Goal: Transaction & Acquisition: Purchase product/service

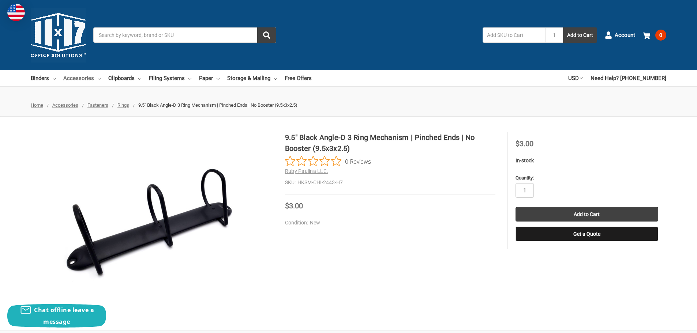
click at [80, 82] on link "Accessories" at bounding box center [81, 78] width 37 height 16
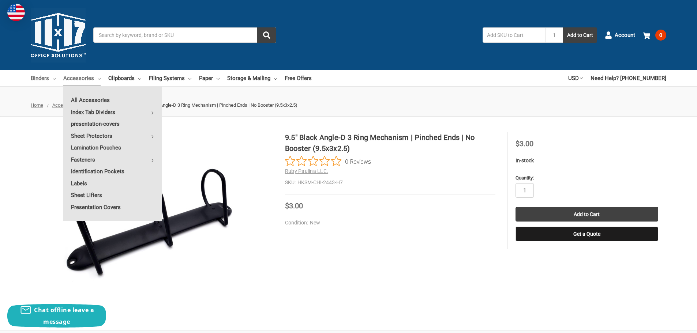
click at [46, 81] on link "Binders" at bounding box center [43, 78] width 25 height 16
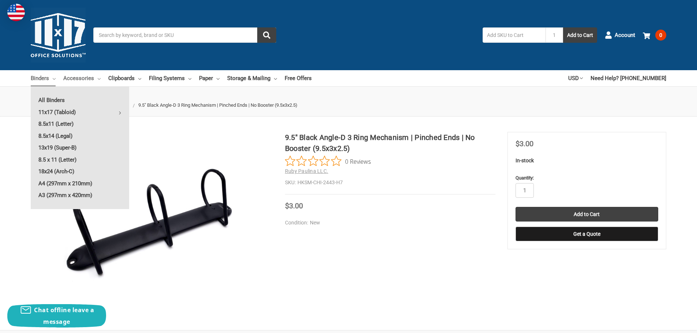
click at [84, 76] on link "Accessories" at bounding box center [81, 78] width 37 height 16
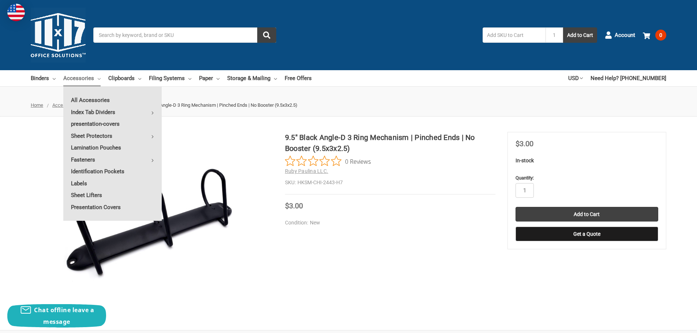
click at [168, 31] on input "Search" at bounding box center [184, 34] width 183 height 15
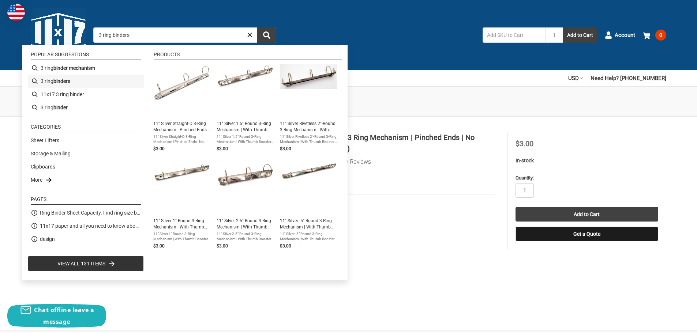
type input "3 ring binder mechanism"
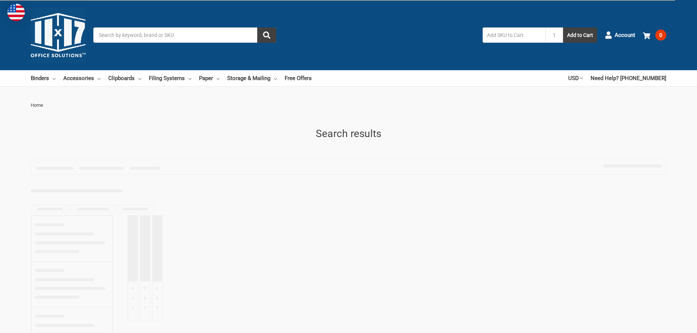
type input "3 ring binder mechanism"
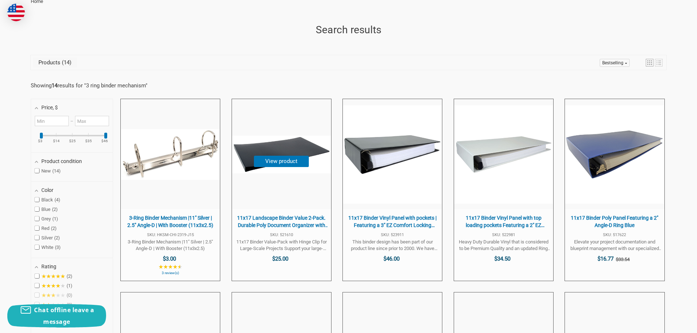
scroll to position [110, 0]
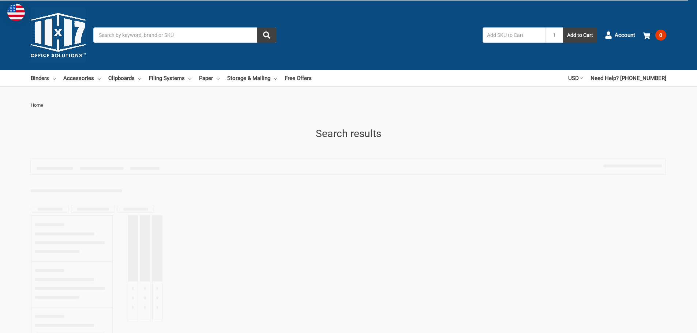
type input "3 ring binder mechanism"
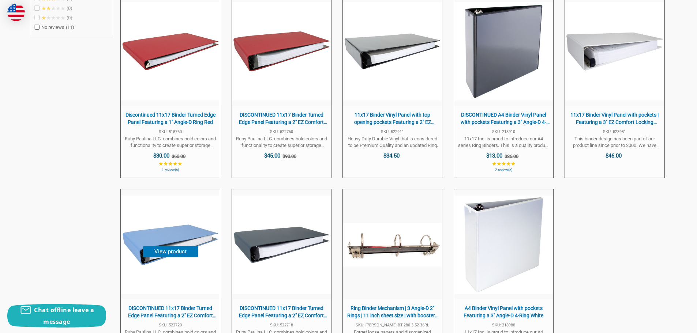
scroll to position [219, 0]
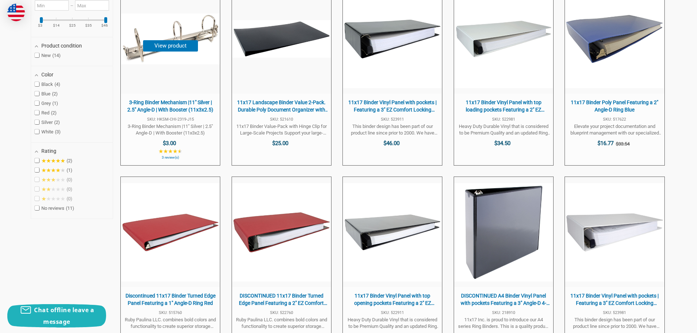
click at [164, 87] on span "3-Ring Binder Mechanism |11" at bounding box center [170, 39] width 99 height 110
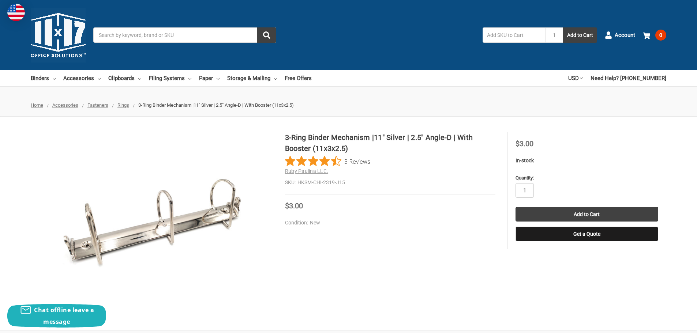
click at [144, 30] on input "Search" at bounding box center [184, 34] width 183 height 15
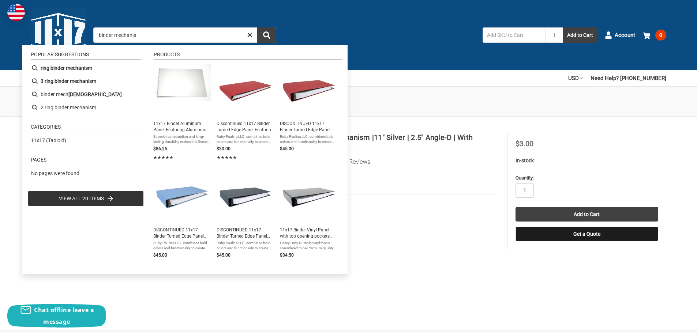
type input "binder mechanism"
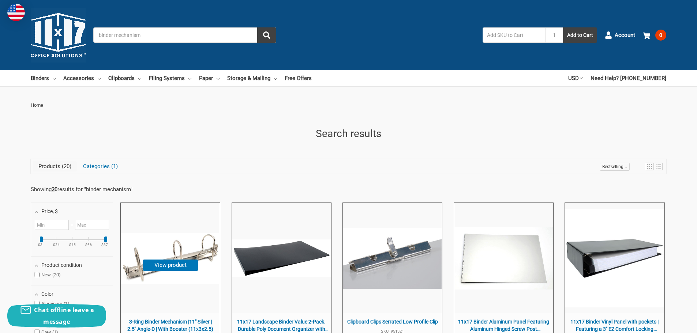
click at [167, 225] on span "3-Ring Binder Mechanism |11" at bounding box center [170, 258] width 99 height 110
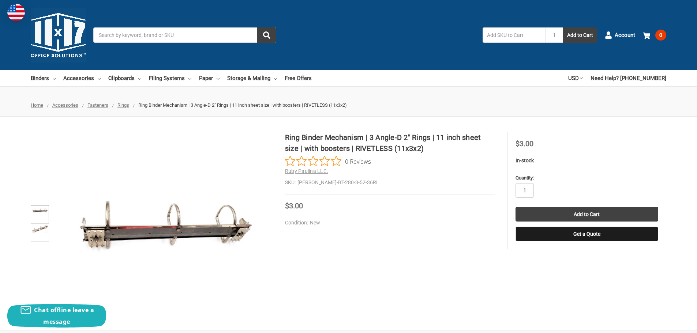
click at [42, 221] on link at bounding box center [40, 214] width 18 height 18
click at [41, 213] on img at bounding box center [40, 210] width 16 height 7
click at [42, 208] on img at bounding box center [40, 210] width 16 height 7
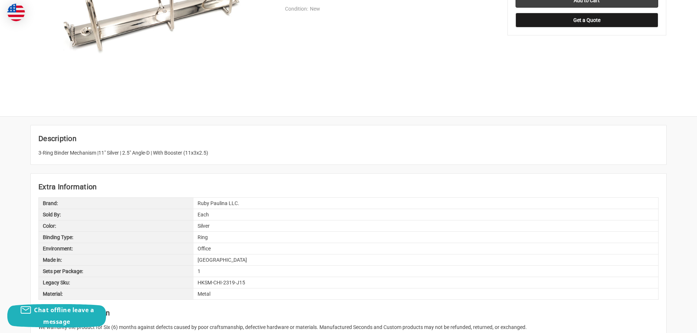
scroll to position [219, 0]
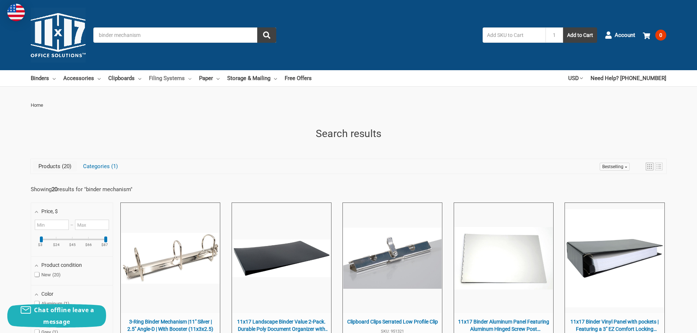
click at [163, 83] on link "Filing Systems" at bounding box center [170, 78] width 42 height 16
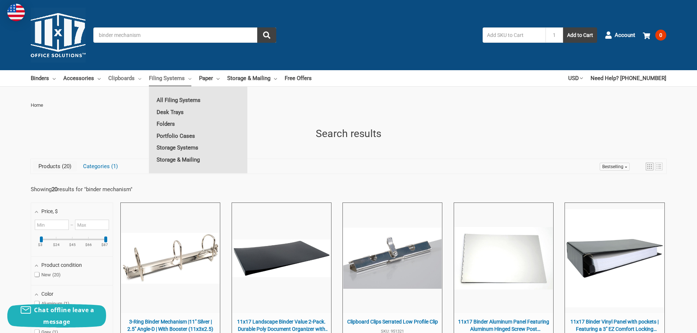
click at [128, 81] on link "Clipboards" at bounding box center [124, 78] width 33 height 16
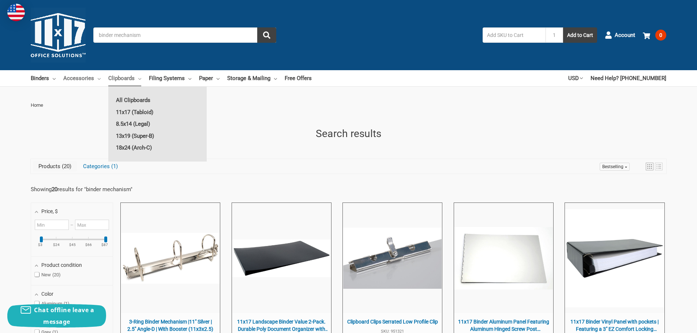
click at [80, 81] on link "Accessories" at bounding box center [81, 78] width 37 height 16
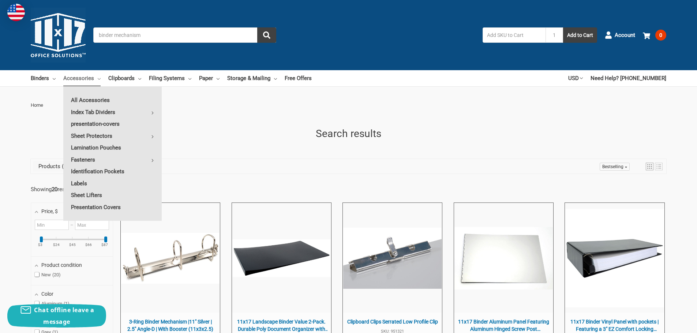
drag, startPoint x: 21, startPoint y: 78, endPoint x: 25, endPoint y: 79, distance: 4.0
click at [22, 79] on div "Binders All Binders 11x17 (Tabloid) All 11x17 (Tabloid) Ring Binders Fold-Over …" at bounding box center [348, 78] width 697 height 16
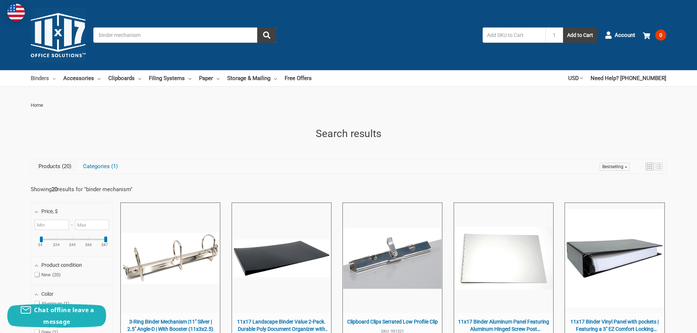
click at [36, 73] on link "Binders" at bounding box center [43, 78] width 25 height 16
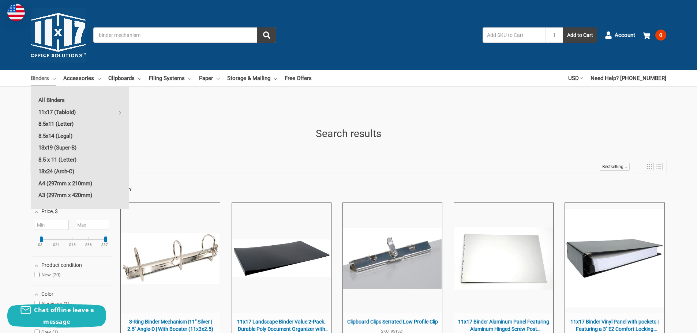
click at [74, 127] on link "8.5x11 (Letter)" at bounding box center [80, 124] width 98 height 12
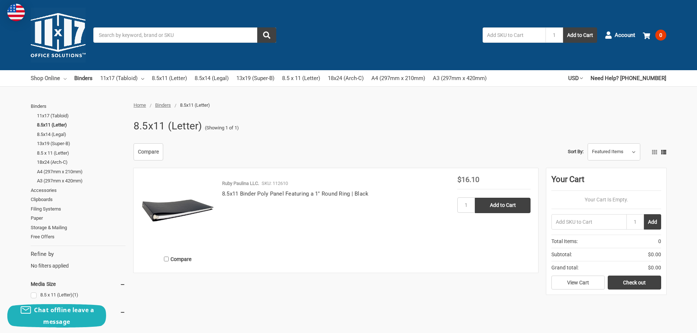
click at [56, 78] on link "Shop Online" at bounding box center [49, 78] width 36 height 16
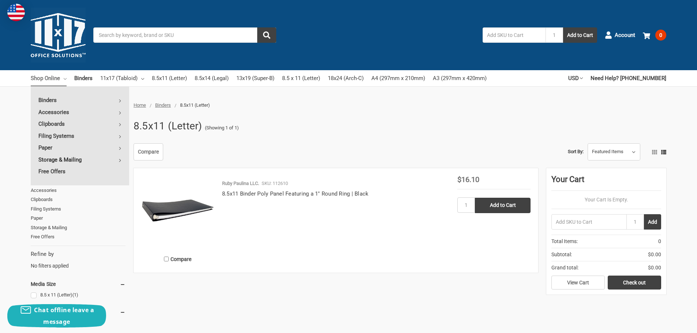
click at [76, 162] on link "Storage & Mailing" at bounding box center [80, 160] width 98 height 12
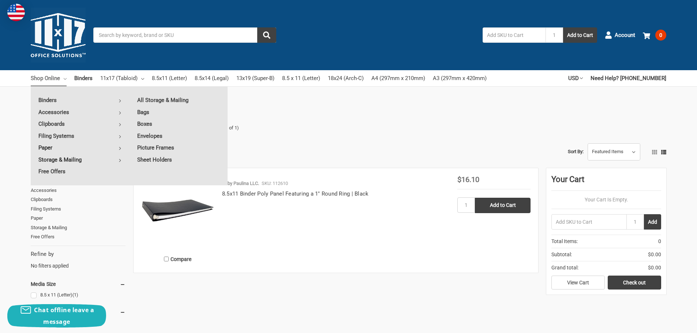
click at [83, 149] on link "Paper" at bounding box center [80, 148] width 98 height 12
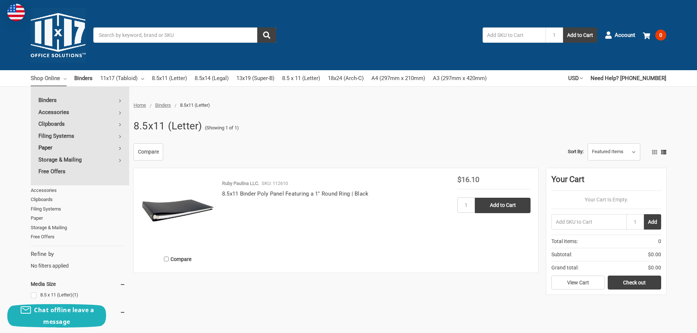
click at [105, 151] on link "Paper" at bounding box center [80, 148] width 98 height 12
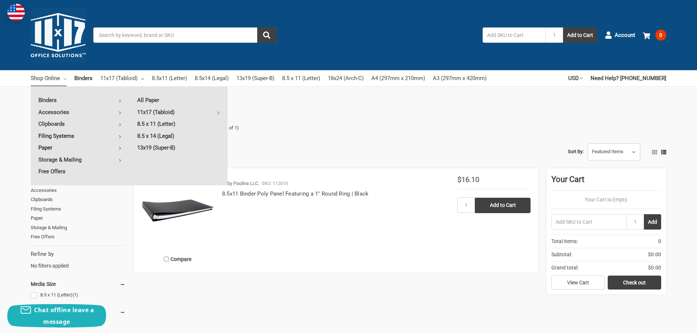
click at [109, 134] on link "Filing Systems" at bounding box center [80, 136] width 98 height 12
click at [109, 133] on link "Filing Systems" at bounding box center [80, 136] width 98 height 12
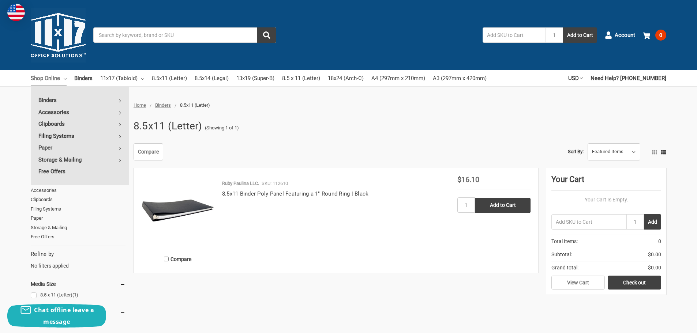
click at [109, 132] on link "Filing Systems" at bounding box center [80, 136] width 98 height 12
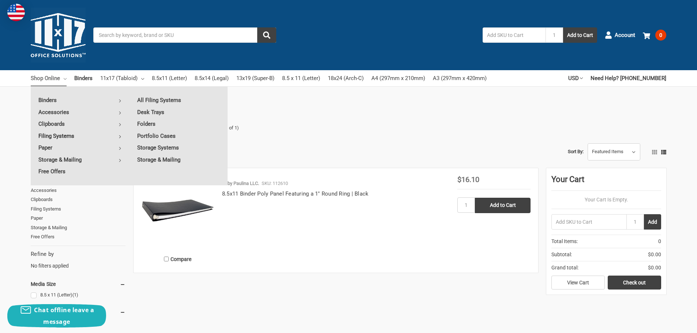
click at [109, 132] on link "Filing Systems" at bounding box center [80, 136] width 98 height 12
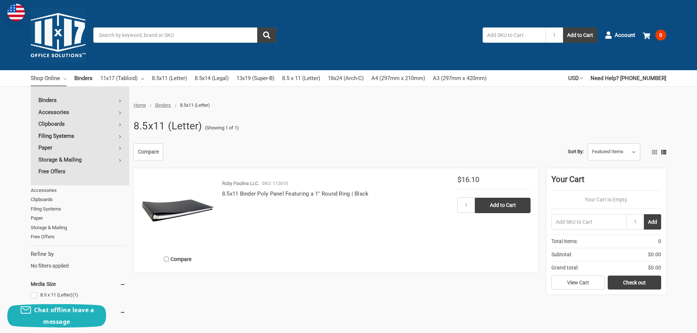
click at [109, 132] on link "Filing Systems" at bounding box center [80, 136] width 98 height 12
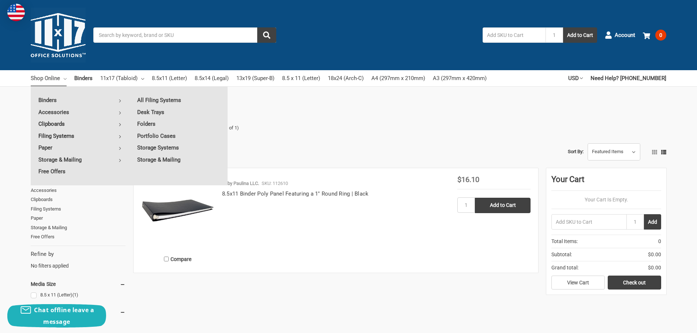
click at [108, 121] on link "Clipboards" at bounding box center [80, 124] width 98 height 12
click at [106, 110] on link "Accessories" at bounding box center [80, 112] width 98 height 12
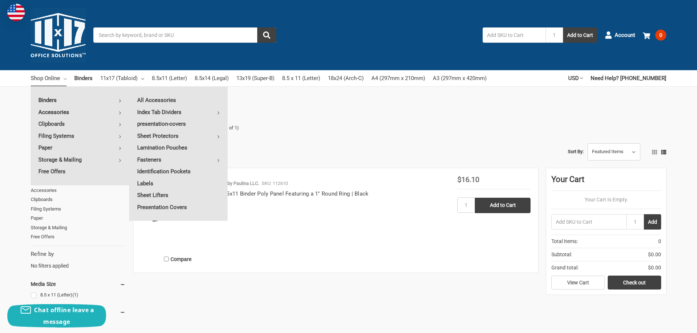
click at [102, 95] on link "Binders" at bounding box center [80, 100] width 98 height 12
click at [99, 111] on link "Accessories" at bounding box center [80, 112] width 98 height 12
click at [149, 158] on link "Fasteners" at bounding box center [178, 160] width 98 height 12
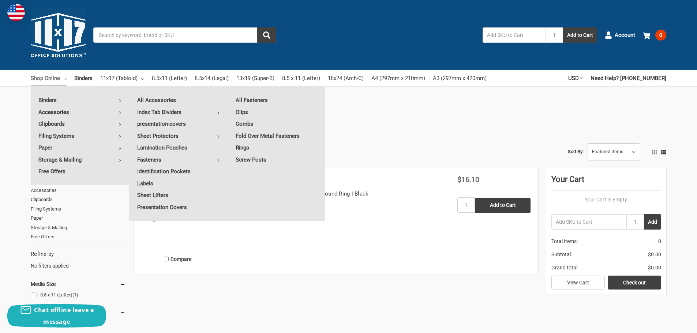
click at [259, 146] on link "Rings" at bounding box center [277, 148] width 98 height 12
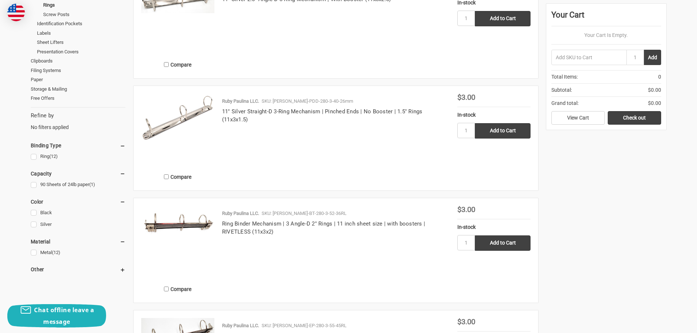
scroll to position [183, 0]
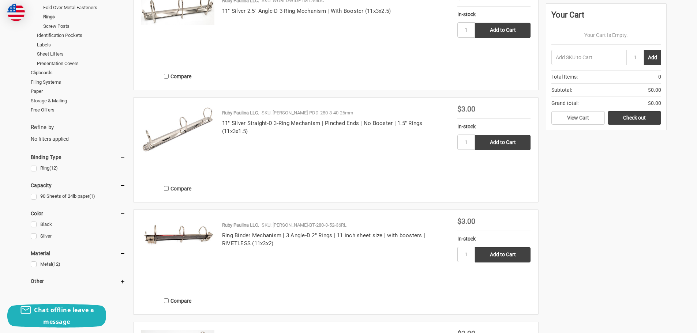
click at [174, 131] on img at bounding box center [177, 128] width 73 height 47
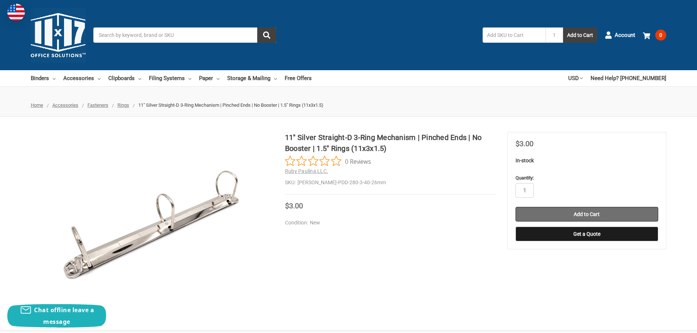
click at [538, 212] on input "Add to Cart" at bounding box center [586, 214] width 143 height 15
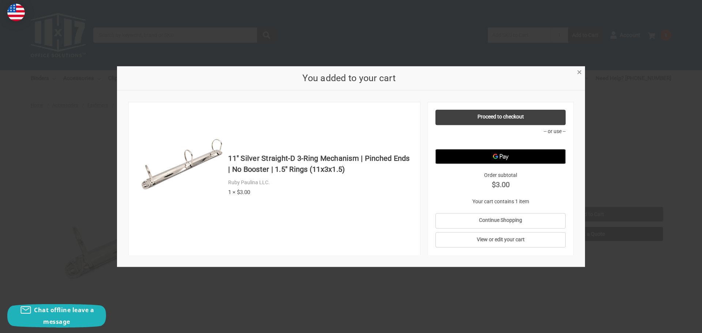
click at [582, 80] on div "You added to your cart" at bounding box center [351, 78] width 468 height 25
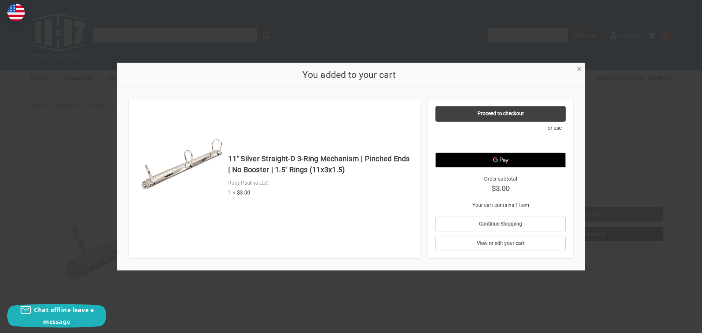
click at [580, 67] on span "×" at bounding box center [579, 69] width 5 height 11
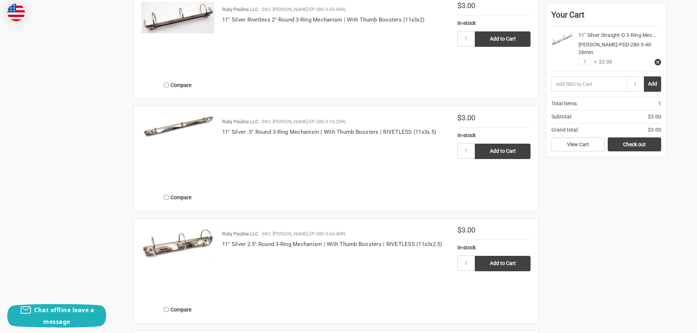
scroll to position [512, 0]
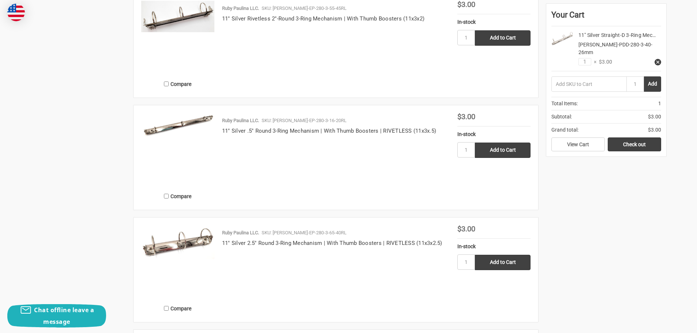
click at [161, 131] on img at bounding box center [177, 125] width 73 height 24
click at [643, 138] on link "Check out" at bounding box center [634, 145] width 53 height 14
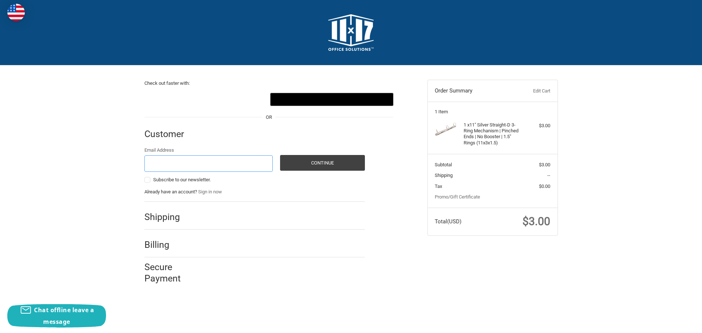
click at [210, 163] on input "Email Address" at bounding box center [208, 163] width 129 height 16
type input "[EMAIL_ADDRESS][DOMAIN_NAME]"
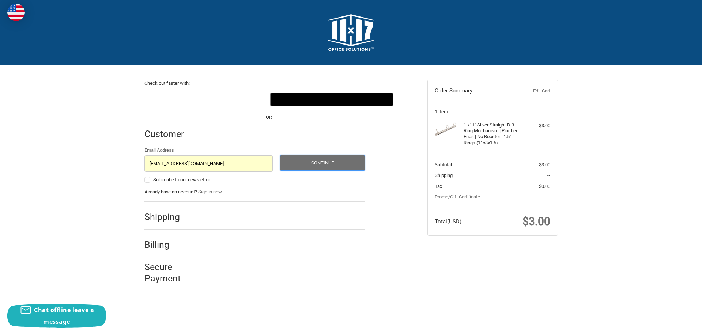
click at [335, 157] on button "Continue" at bounding box center [322, 163] width 85 height 16
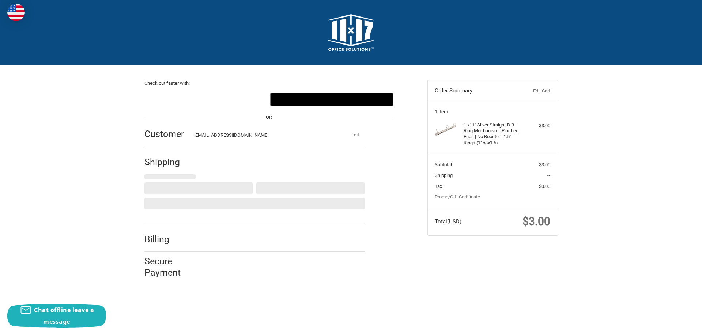
select select "US"
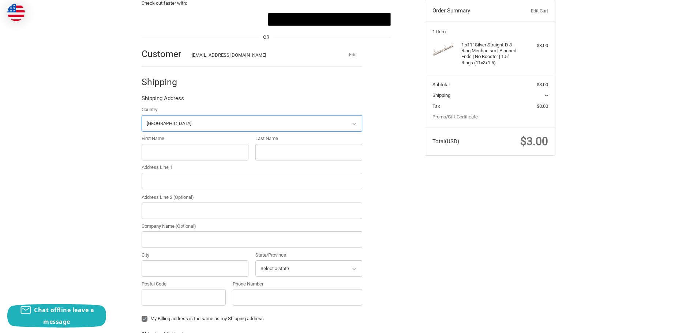
scroll to position [80, 0]
click at [222, 153] on input "First Name" at bounding box center [195, 152] width 107 height 16
type input "[PERSON_NAME]"
type input "Nair"
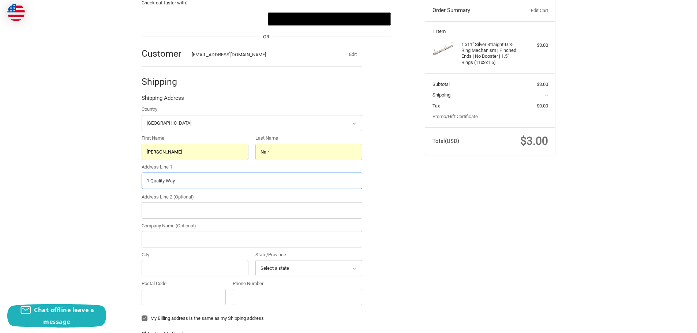
type input "1 Quality Way"
type input "[PERSON_NAME]"
select select "NC"
type input "28752"
type input "3464130721"
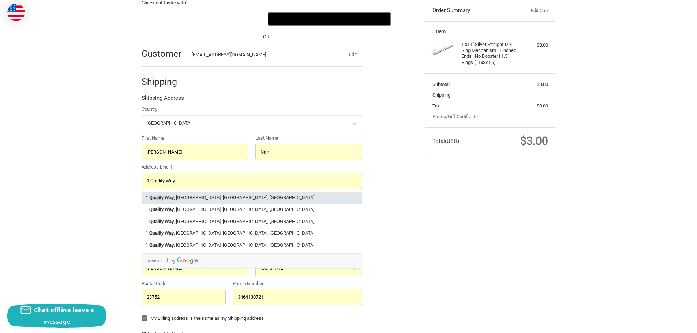
click at [218, 193] on li "[STREET_ADDRESS]" at bounding box center [252, 198] width 220 height 12
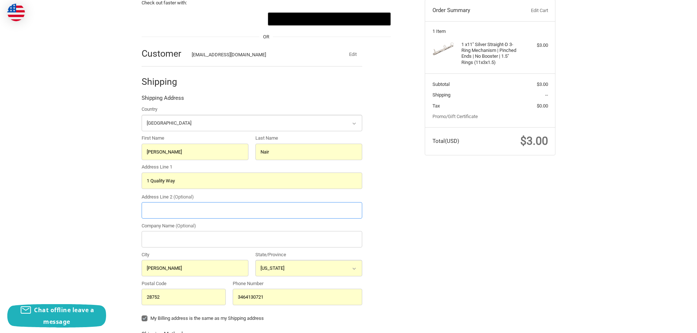
select select "NC"
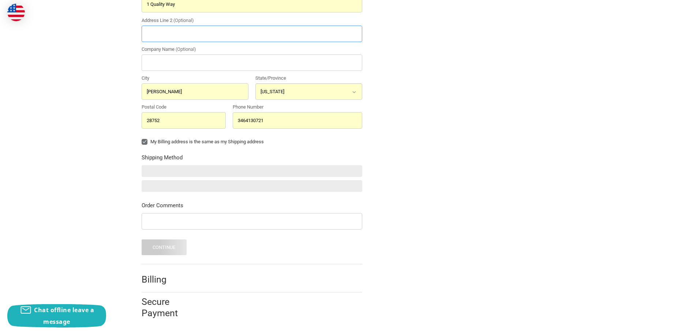
scroll to position [258, 0]
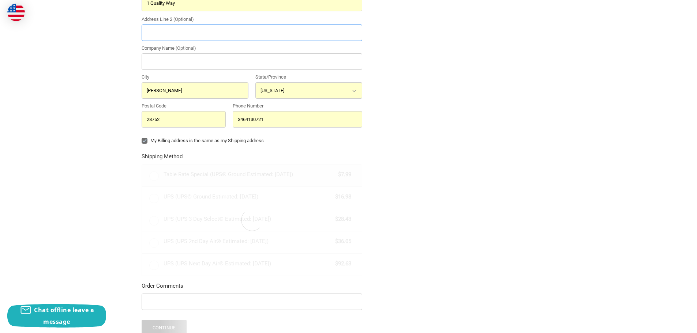
radio input "true"
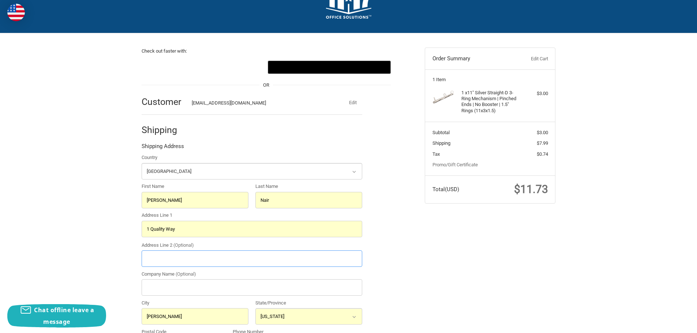
scroll to position [0, 0]
